Goal: Navigation & Orientation: Find specific page/section

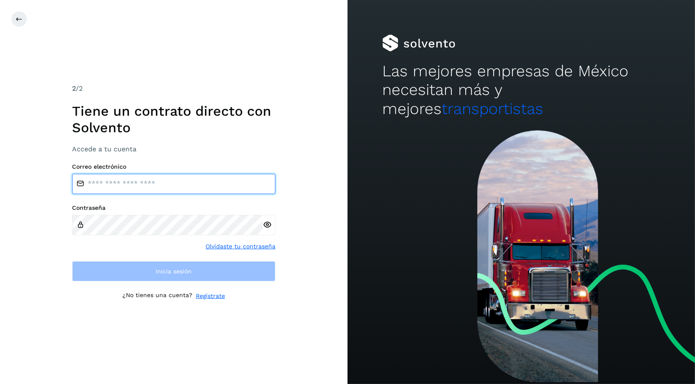
click at [141, 192] on input "email" at bounding box center [173, 184] width 203 height 20
type input "**********"
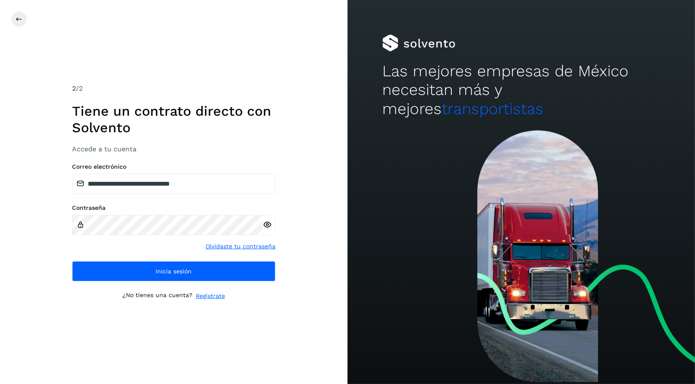
click at [269, 225] on icon at bounding box center [267, 224] width 9 height 9
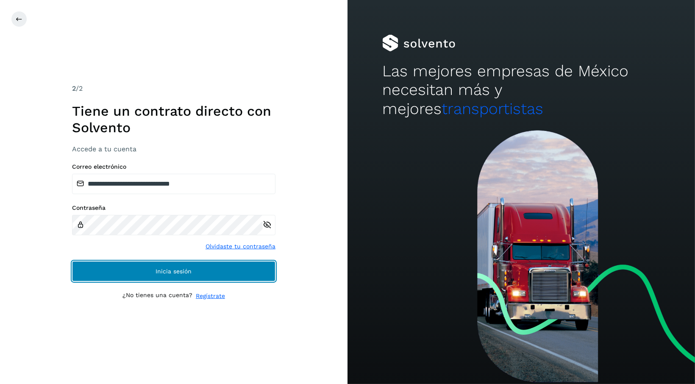
click at [237, 267] on button "Inicia sesión" at bounding box center [173, 271] width 203 height 20
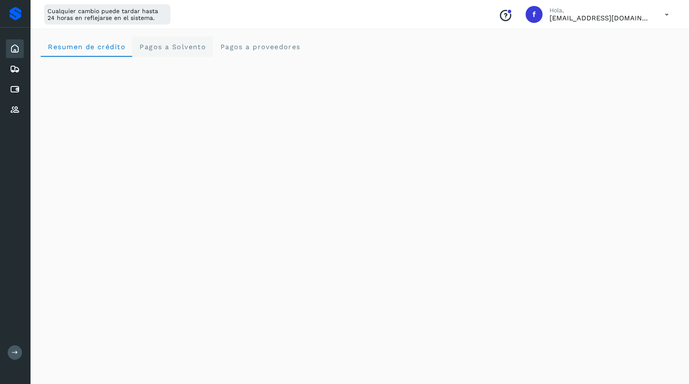
click at [181, 43] on span "Pagos a Solvento" at bounding box center [172, 47] width 67 height 8
click at [246, 53] on proveedores "Pagos a proveedores" at bounding box center [260, 46] width 94 height 20
click at [82, 44] on span "Resumen de crédito" at bounding box center [86, 47] width 78 height 8
